Goal: Task Accomplishment & Management: Manage account settings

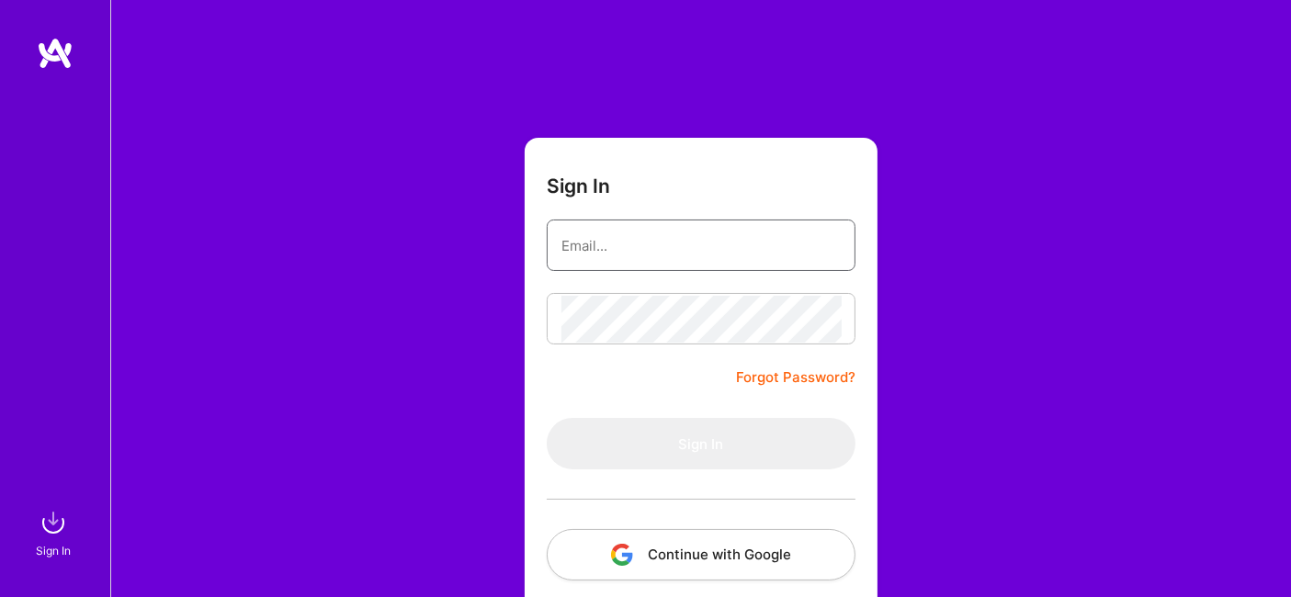
click at [662, 249] on input "email" at bounding box center [700, 245] width 279 height 47
type input "[PERSON_NAME][EMAIL_ADDRESS][DOMAIN_NAME]"
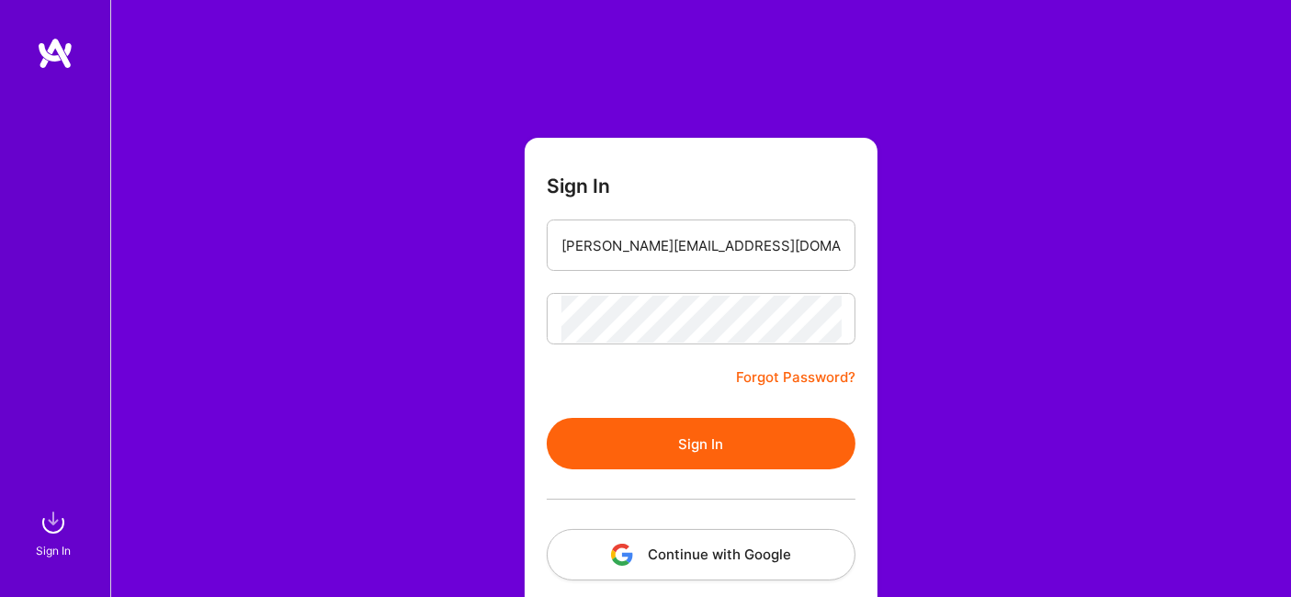
click at [691, 467] on button "Sign In" at bounding box center [701, 443] width 309 height 51
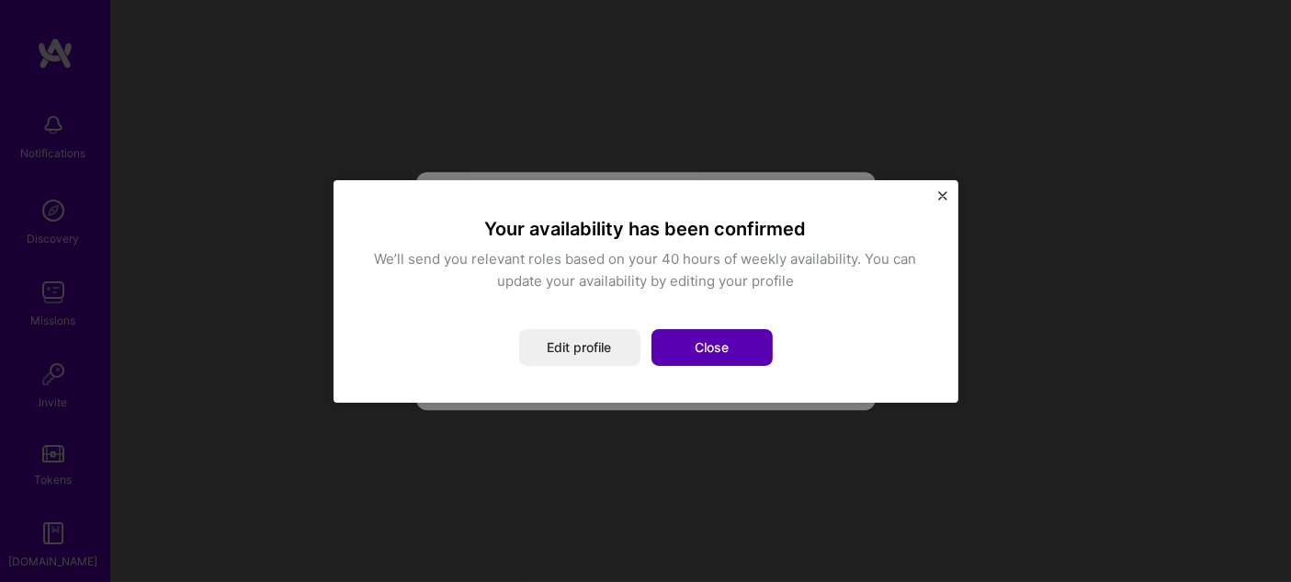
click at [690, 350] on button "Close" at bounding box center [711, 347] width 121 height 37
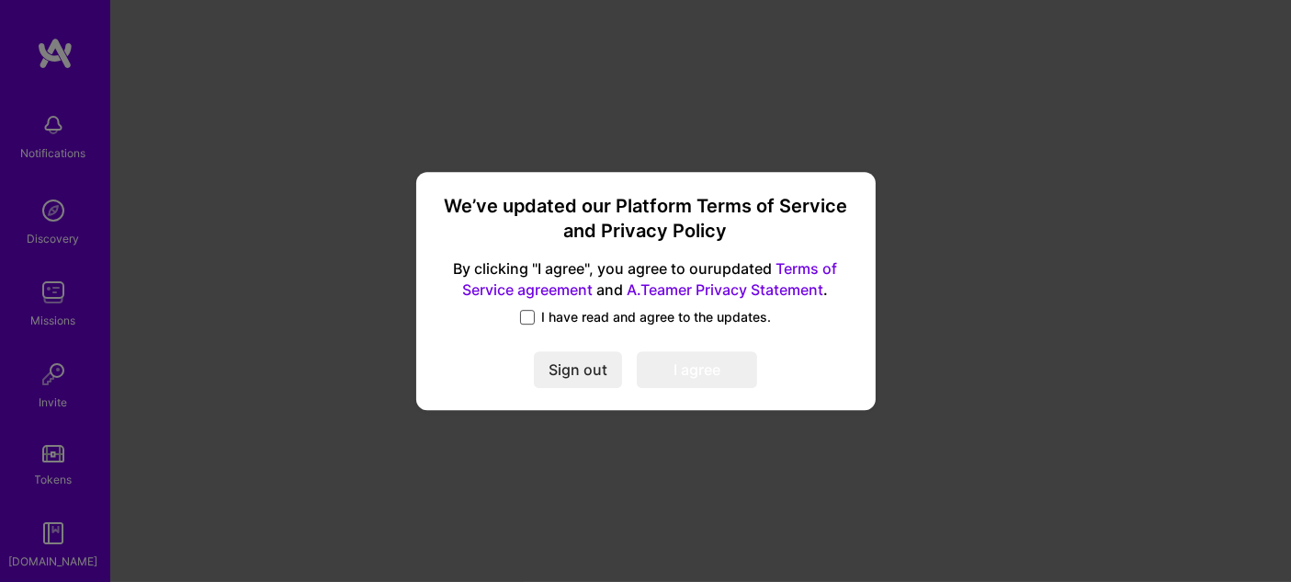
click at [528, 311] on span at bounding box center [527, 317] width 15 height 15
click at [0, 0] on input "I have read and agree to the updates." at bounding box center [0, 0] width 0 height 0
click at [679, 373] on button "I agree" at bounding box center [697, 370] width 120 height 37
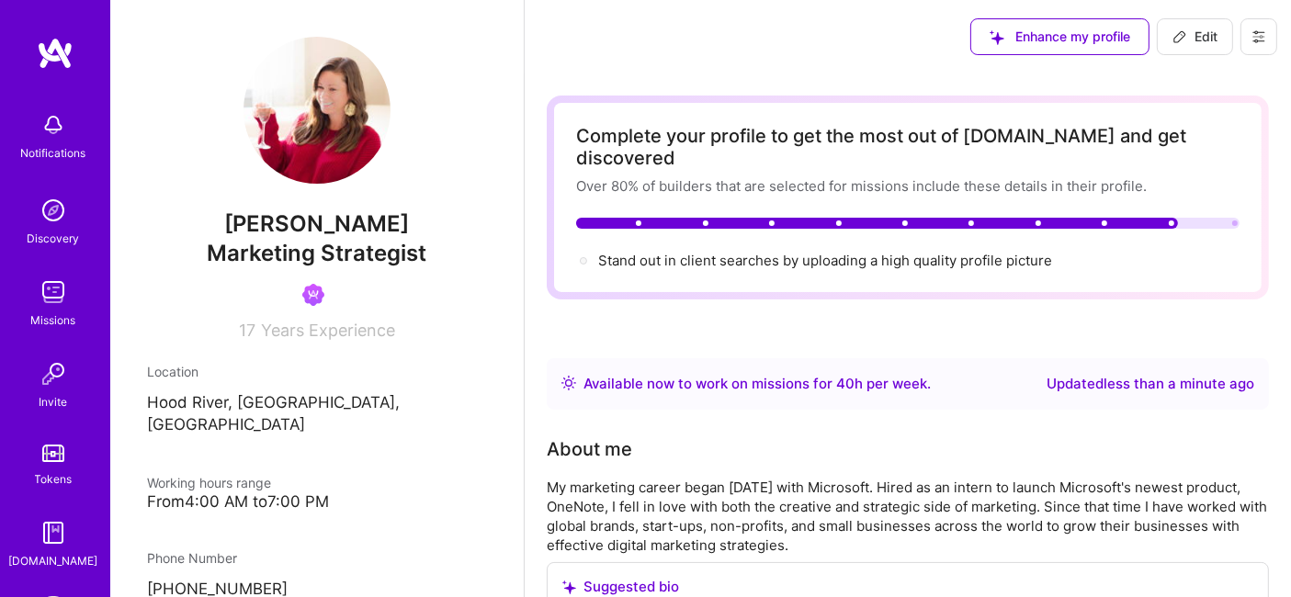
click at [41, 544] on img at bounding box center [53, 533] width 37 height 37
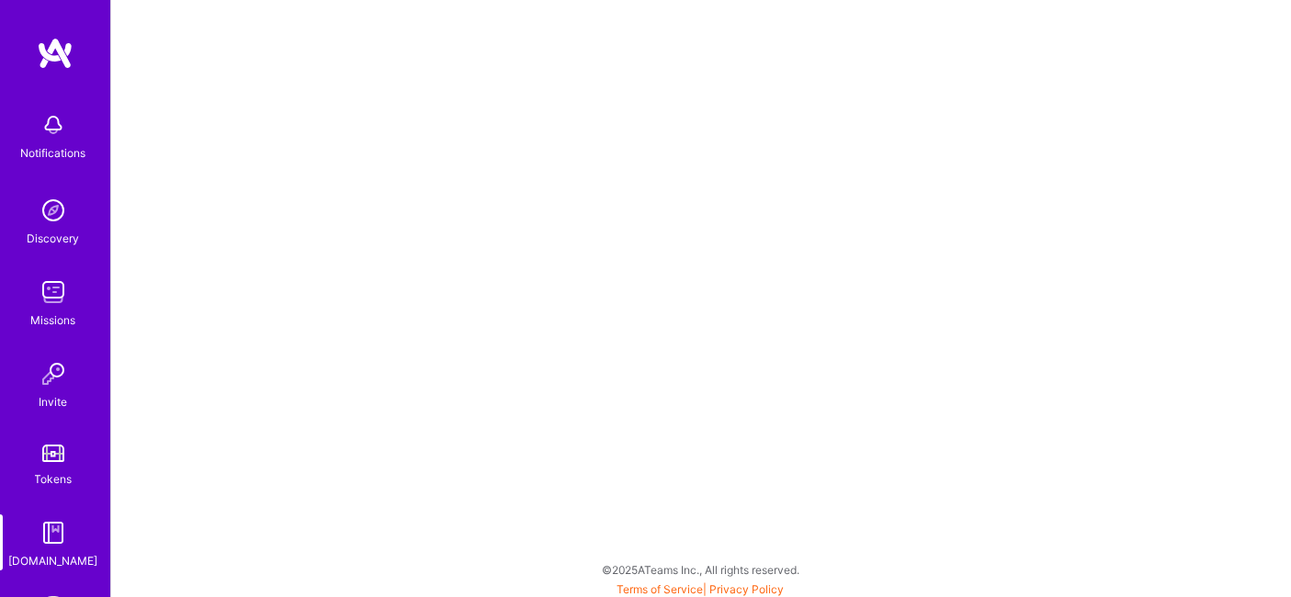
click at [59, 151] on div "Notifications" at bounding box center [53, 152] width 65 height 19
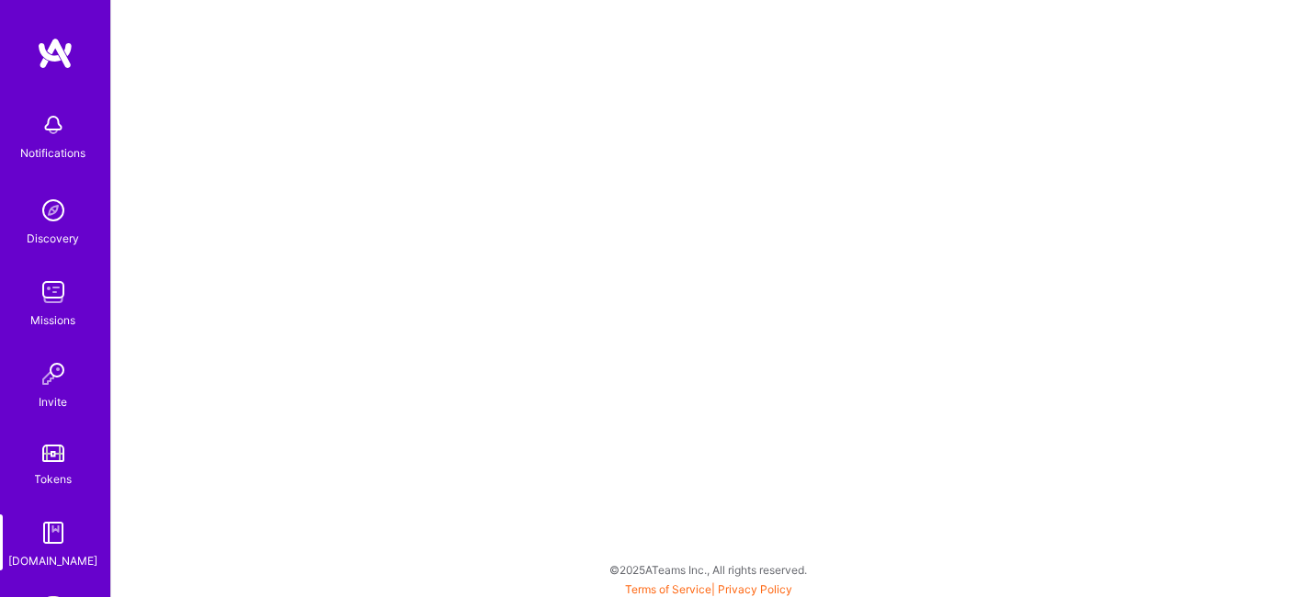
click at [51, 221] on img at bounding box center [53, 210] width 37 height 37
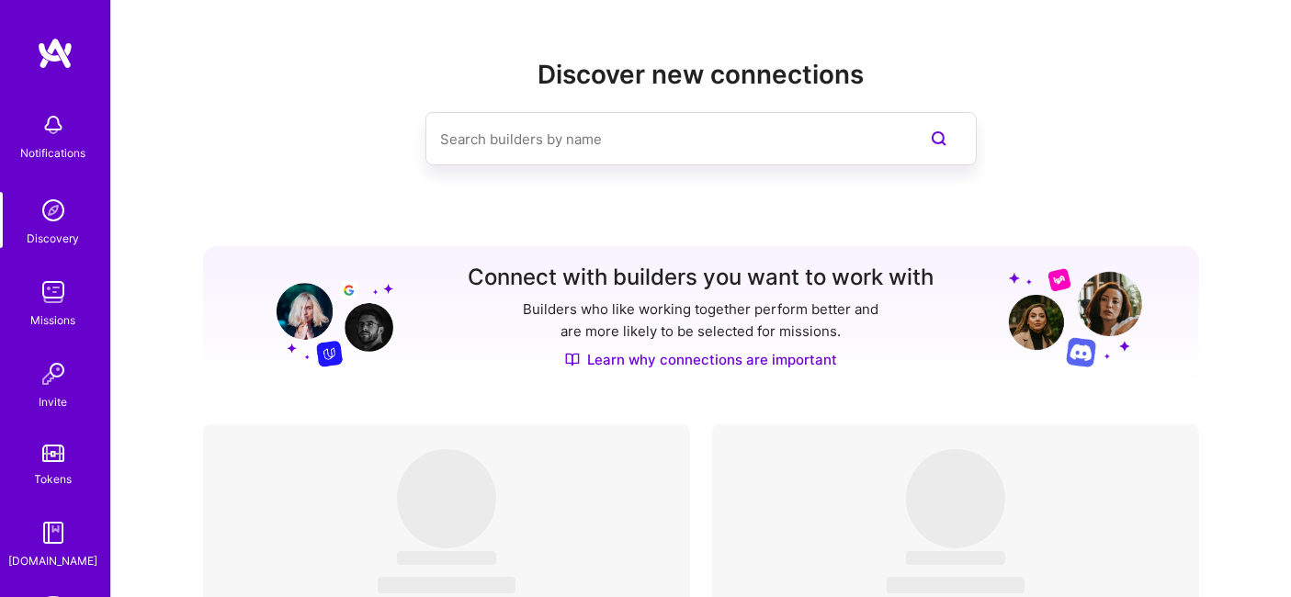
click at [680, 123] on input at bounding box center [664, 139] width 448 height 47
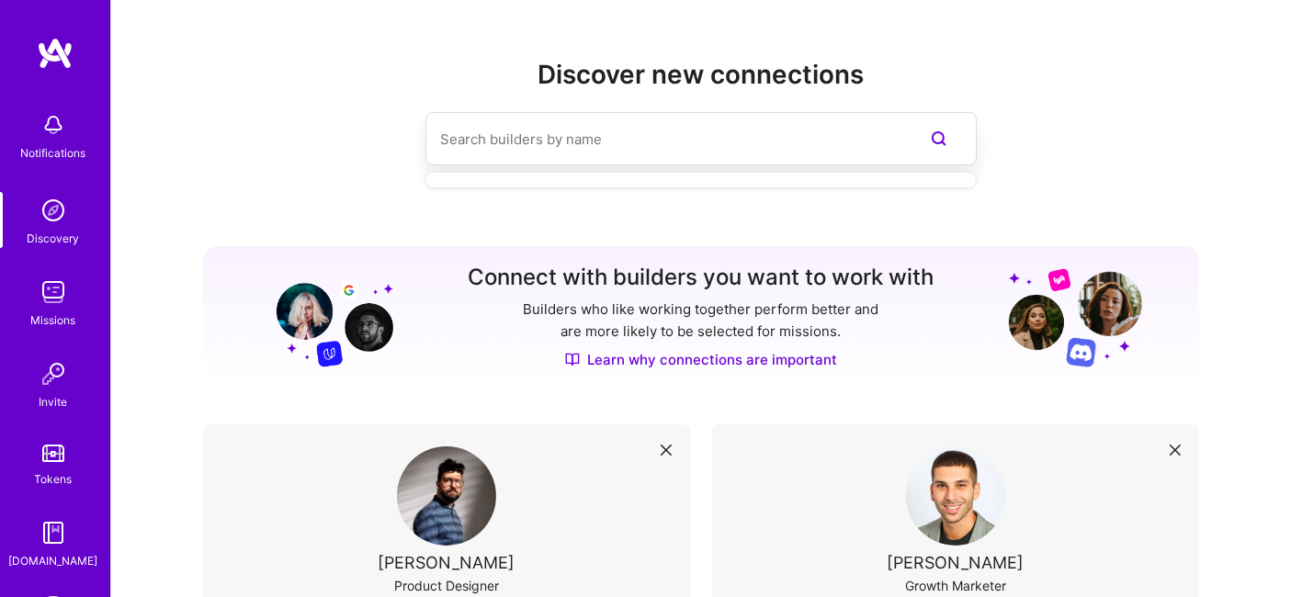
click at [47, 287] on img at bounding box center [53, 292] width 37 height 37
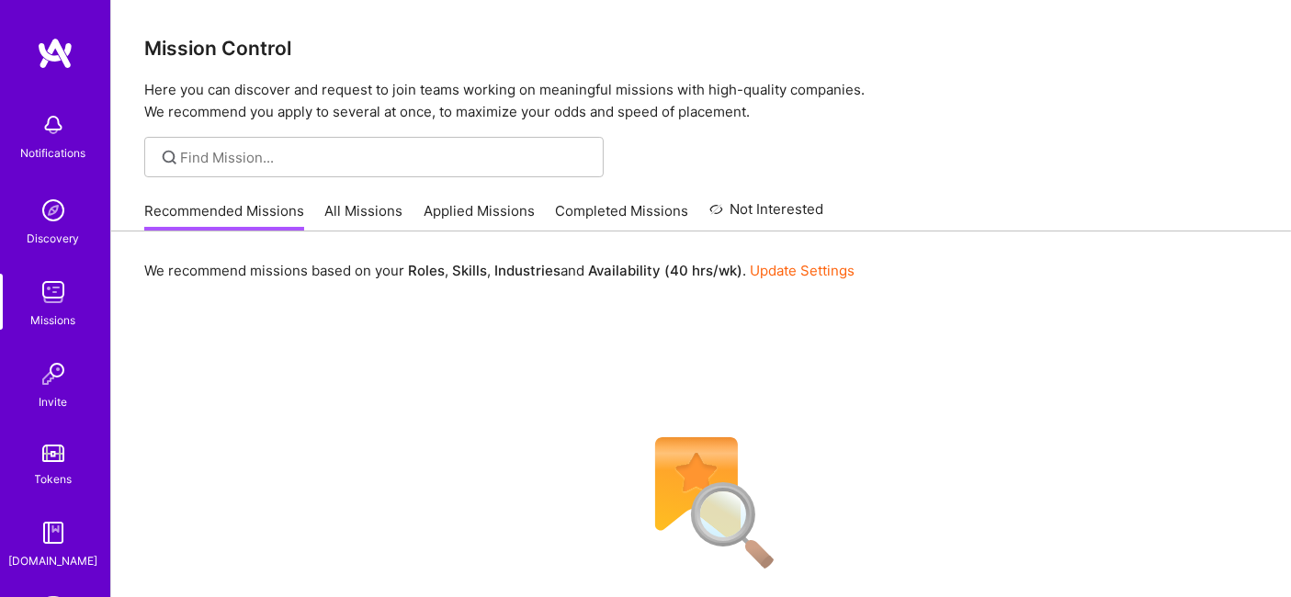
click at [945, 139] on div at bounding box center [701, 157] width 1180 height 40
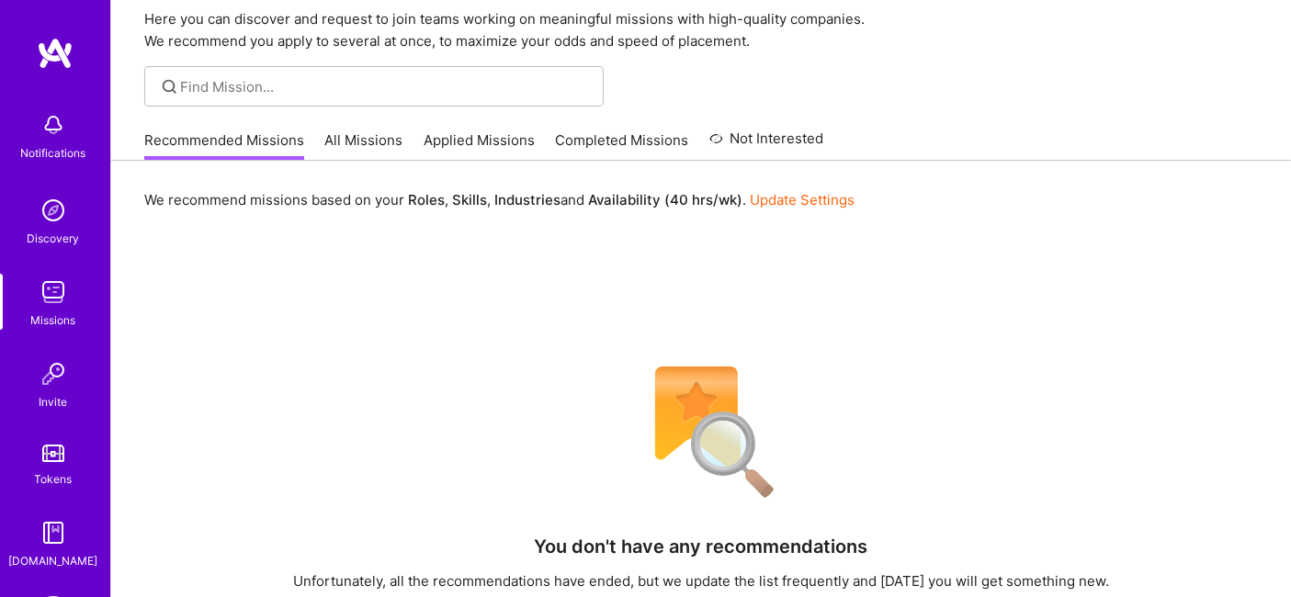
scroll to position [81, 0]
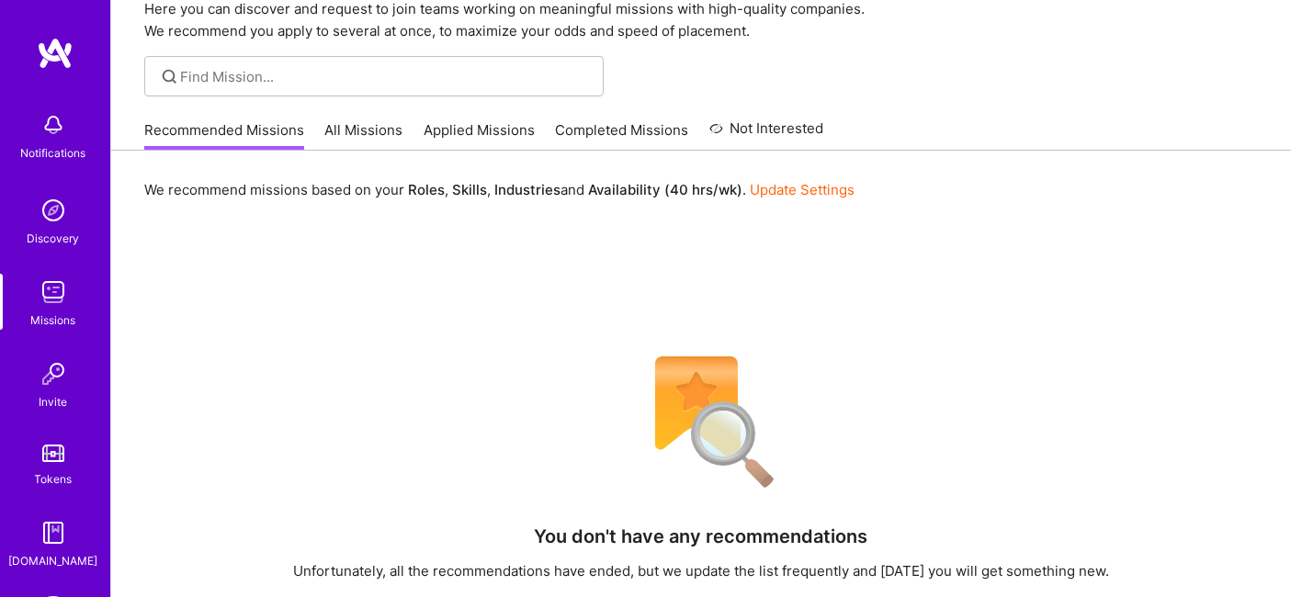
click at [352, 142] on link "All Missions" at bounding box center [364, 135] width 78 height 30
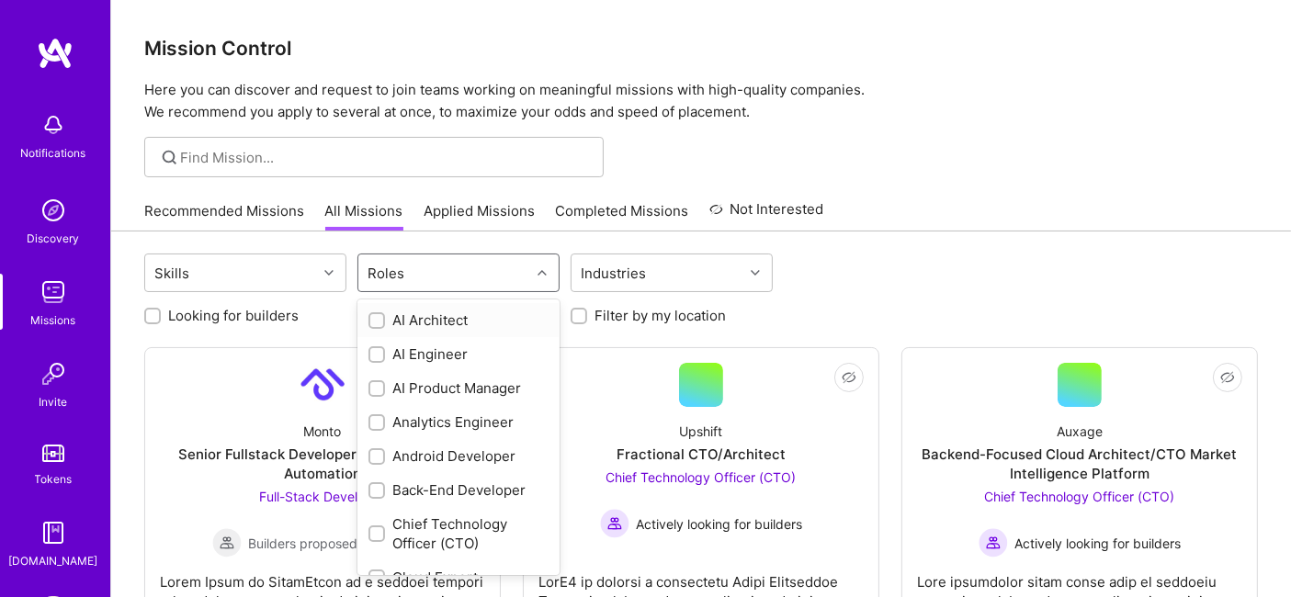
click at [501, 286] on div "Roles" at bounding box center [444, 273] width 172 height 37
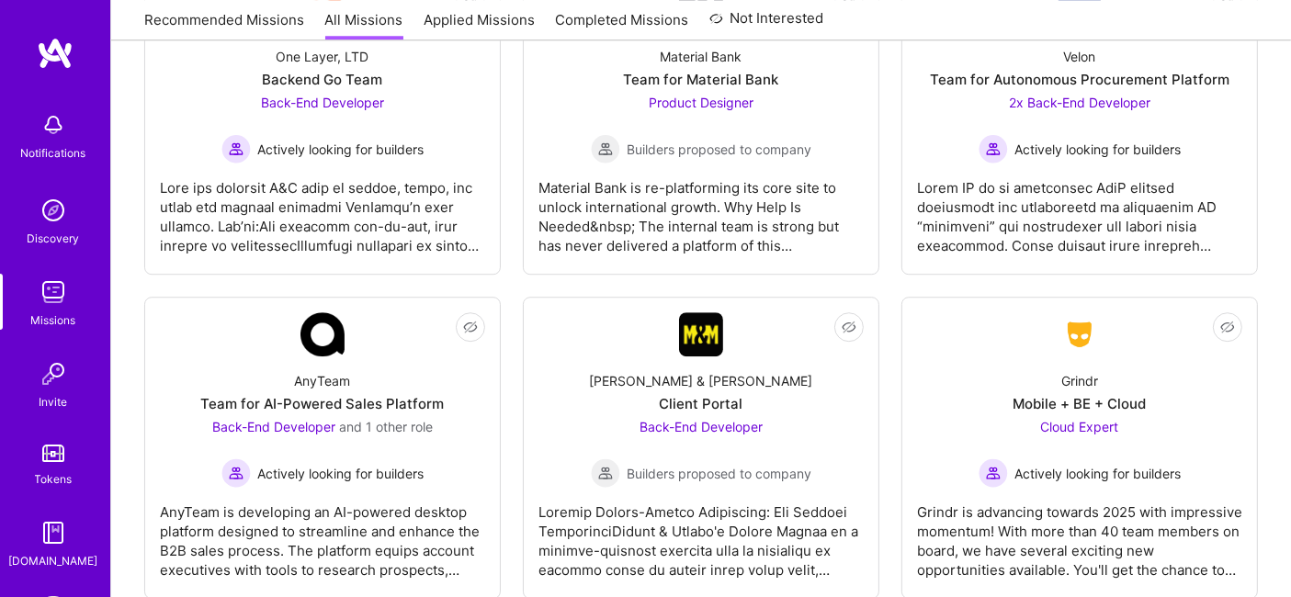
scroll to position [5124, 0]
